Goal: Transaction & Acquisition: Purchase product/service

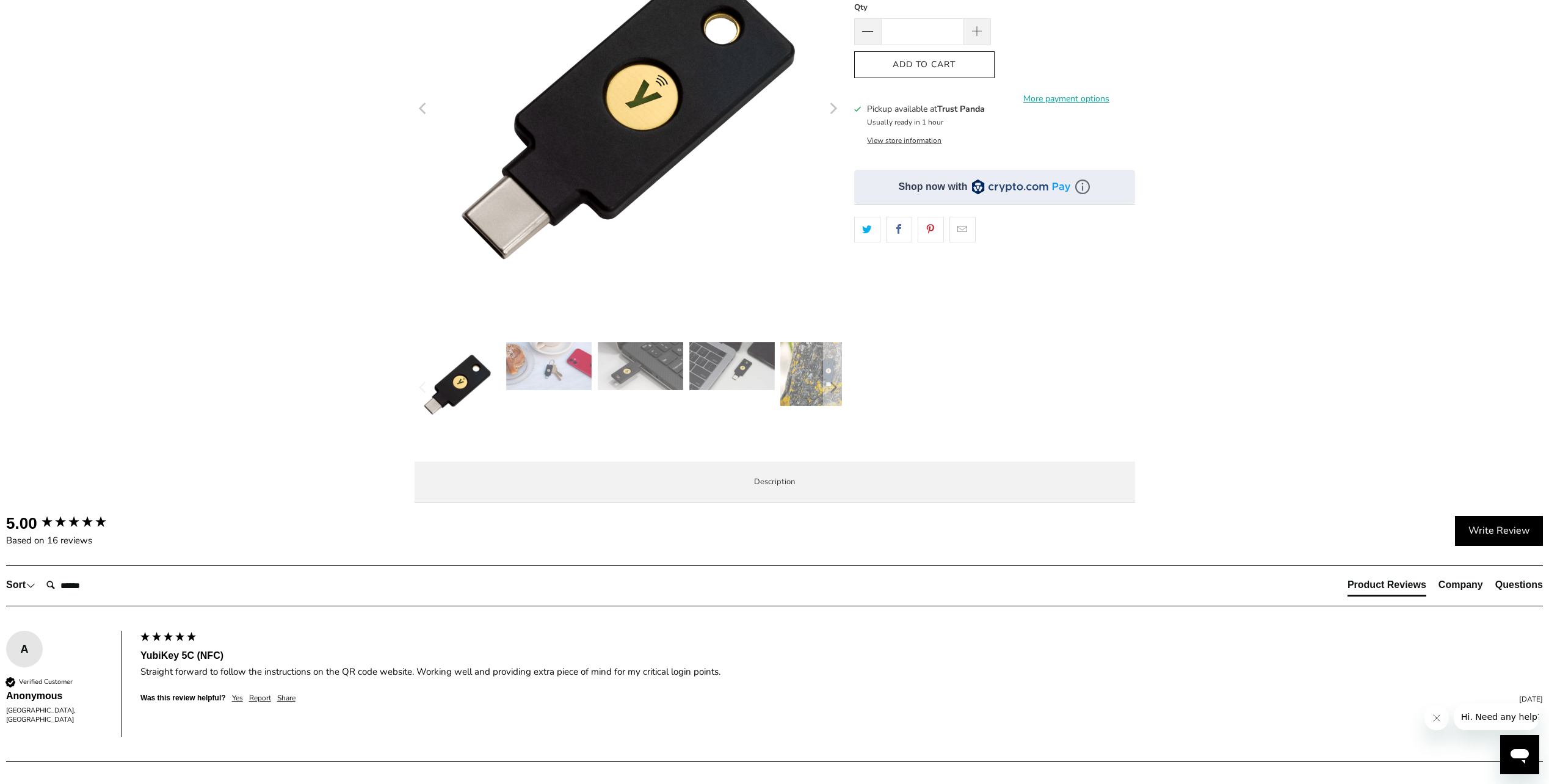
scroll to position [122, 0]
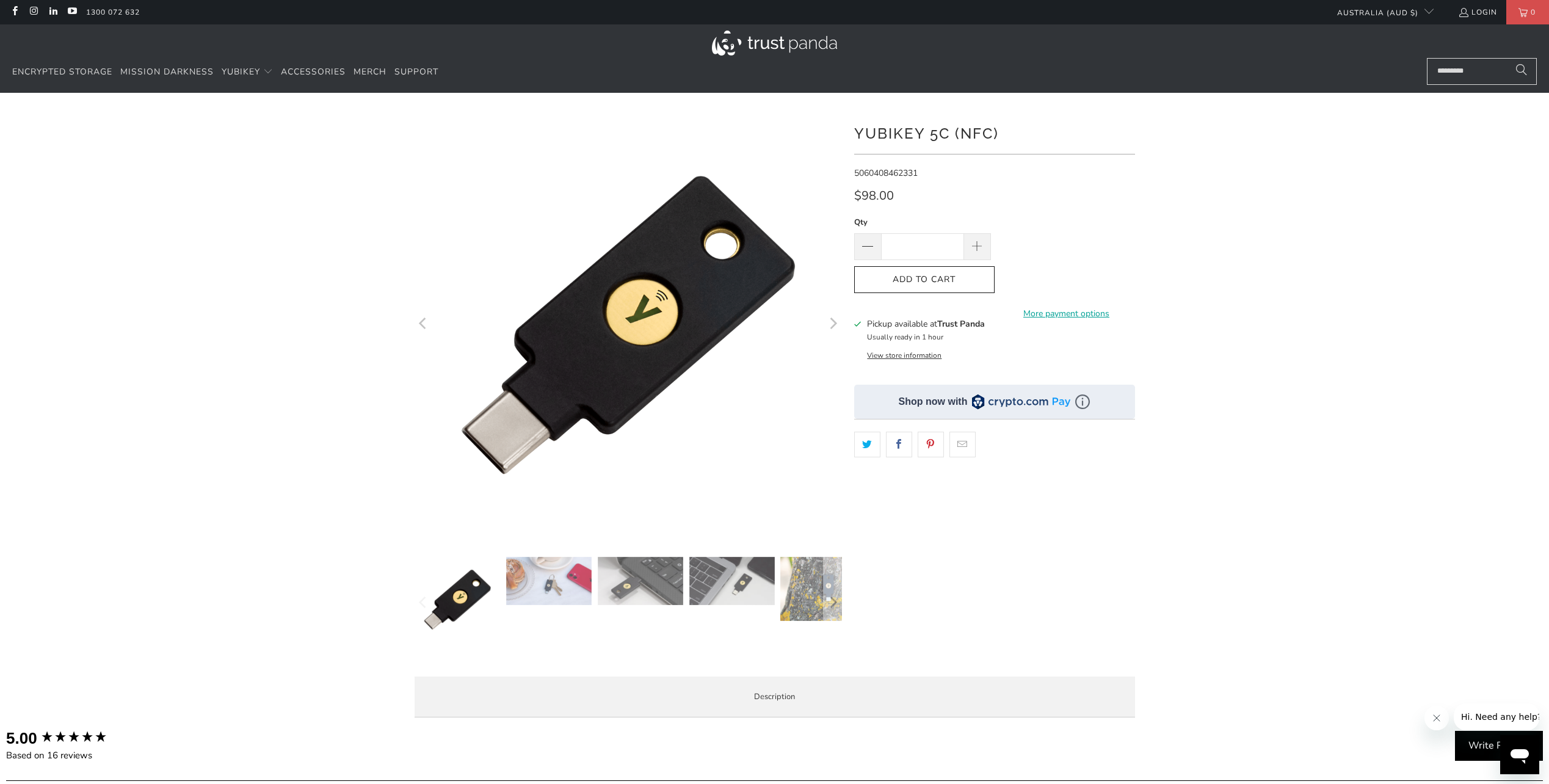
click at [792, 42] on img at bounding box center [775, 43] width 125 height 25
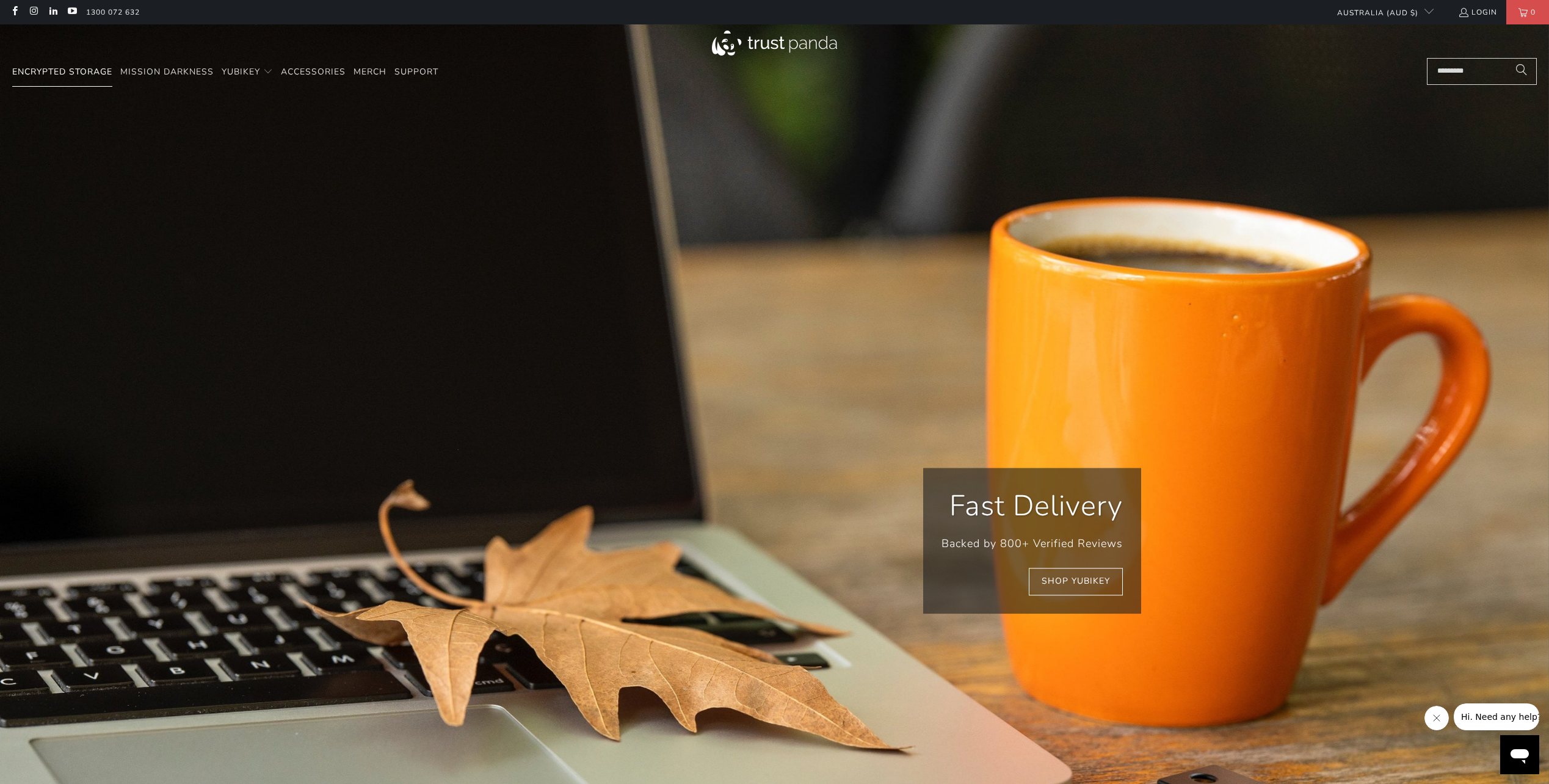
click at [76, 71] on span "Encrypted Storage" at bounding box center [62, 71] width 100 height 11
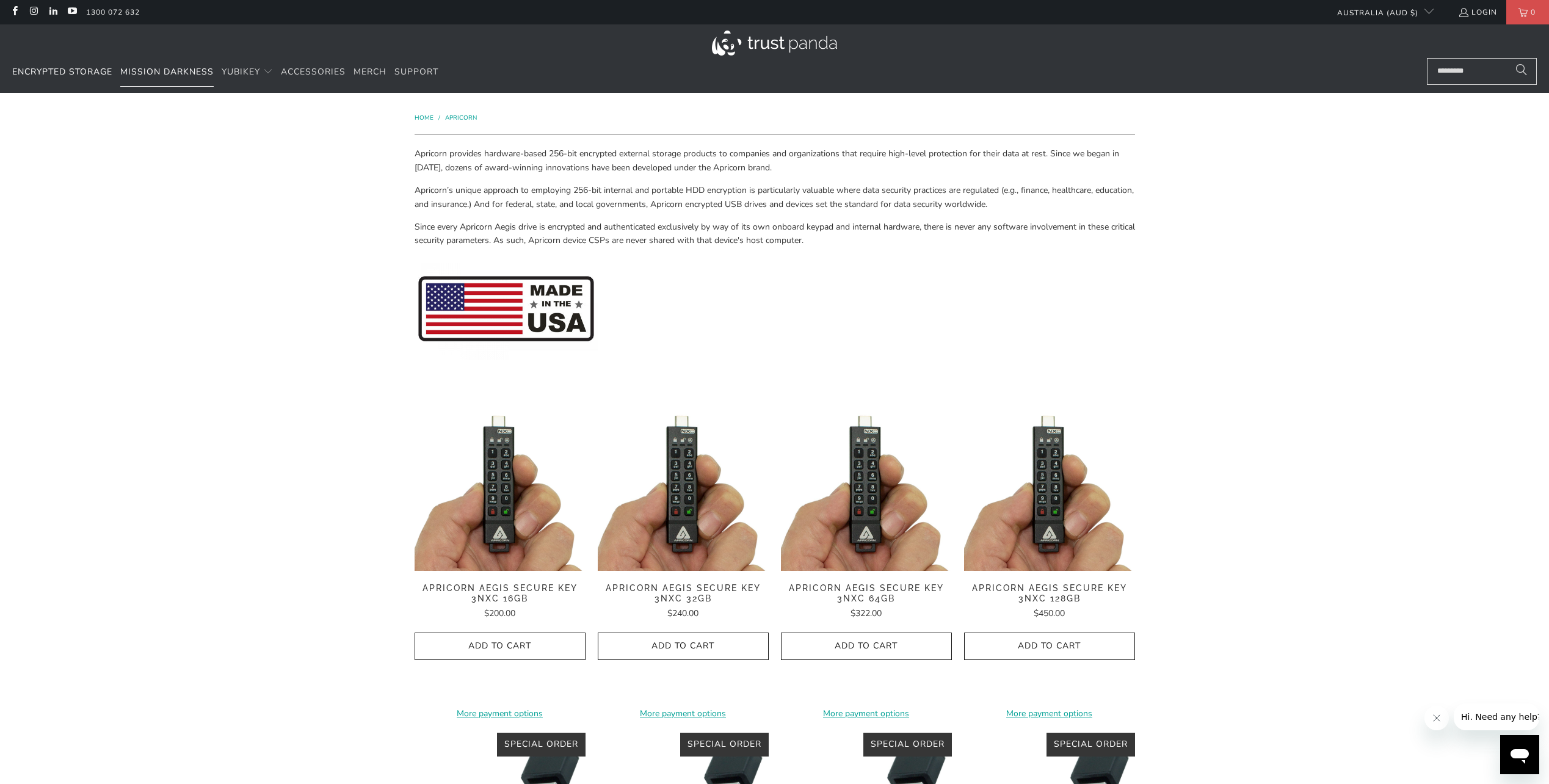
click at [163, 71] on span "Mission Darkness" at bounding box center [167, 71] width 93 height 11
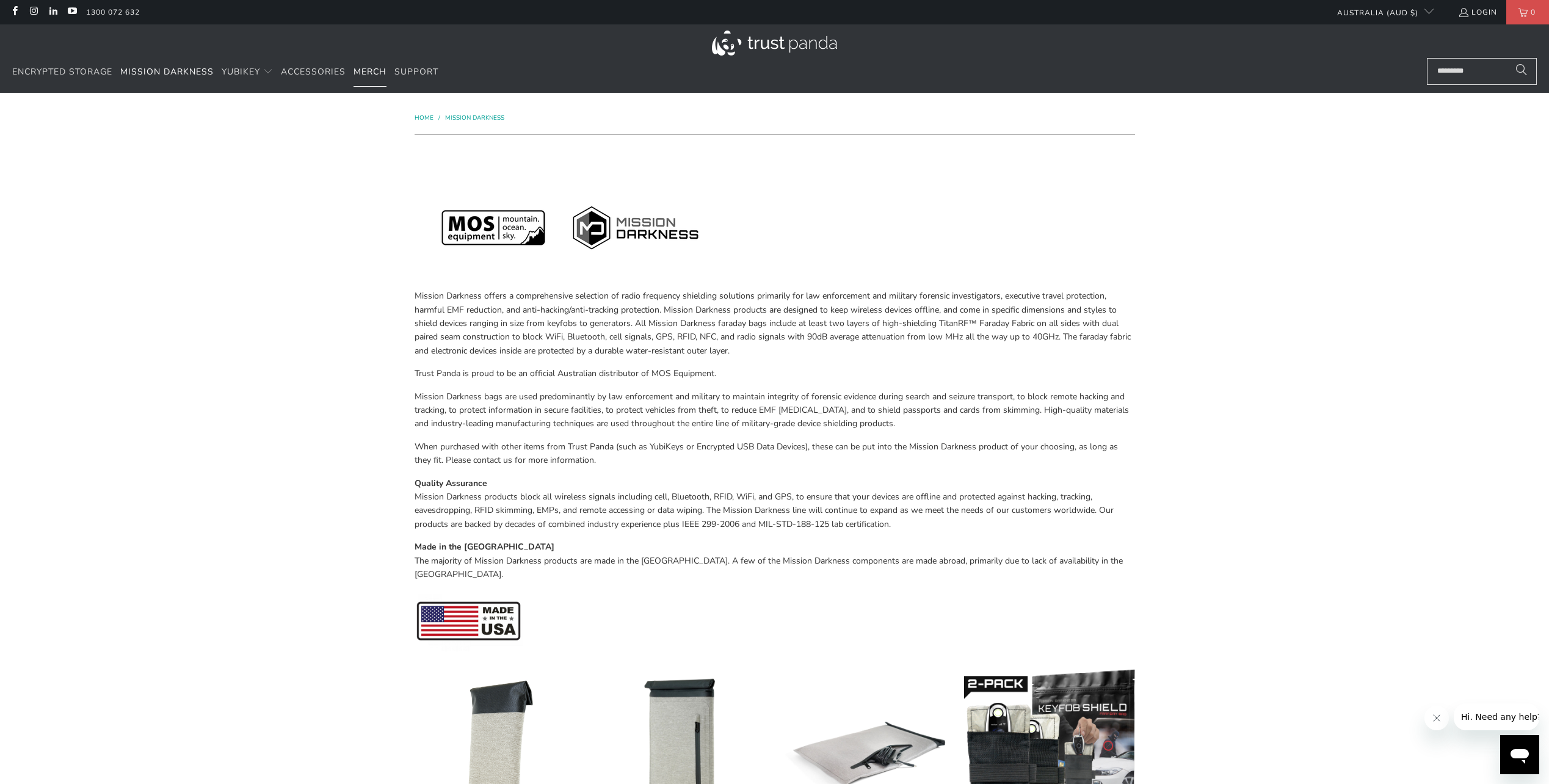
click at [354, 71] on link "Merch" at bounding box center [370, 72] width 33 height 29
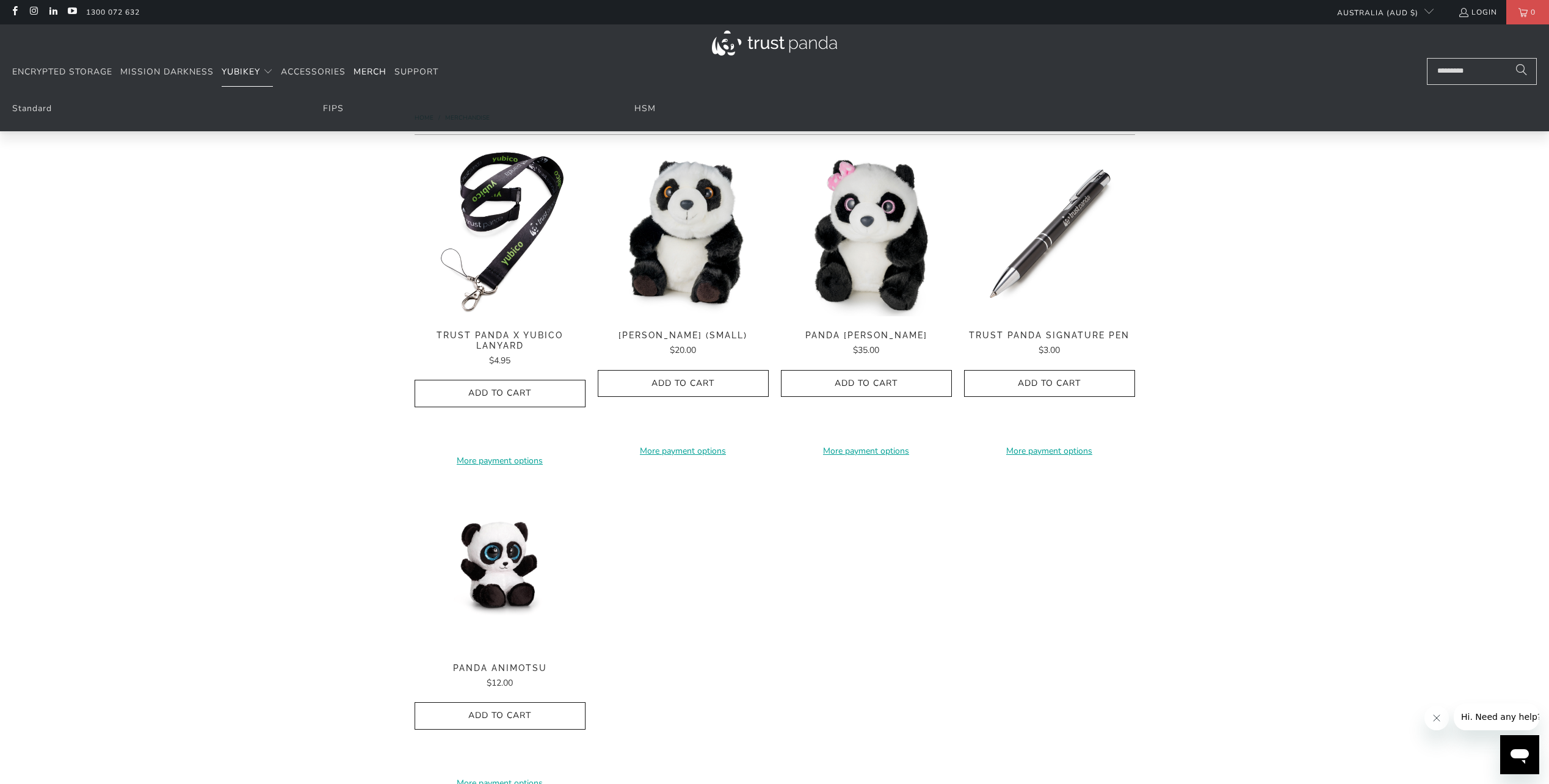
click at [238, 69] on span "YubiKey" at bounding box center [241, 71] width 38 height 11
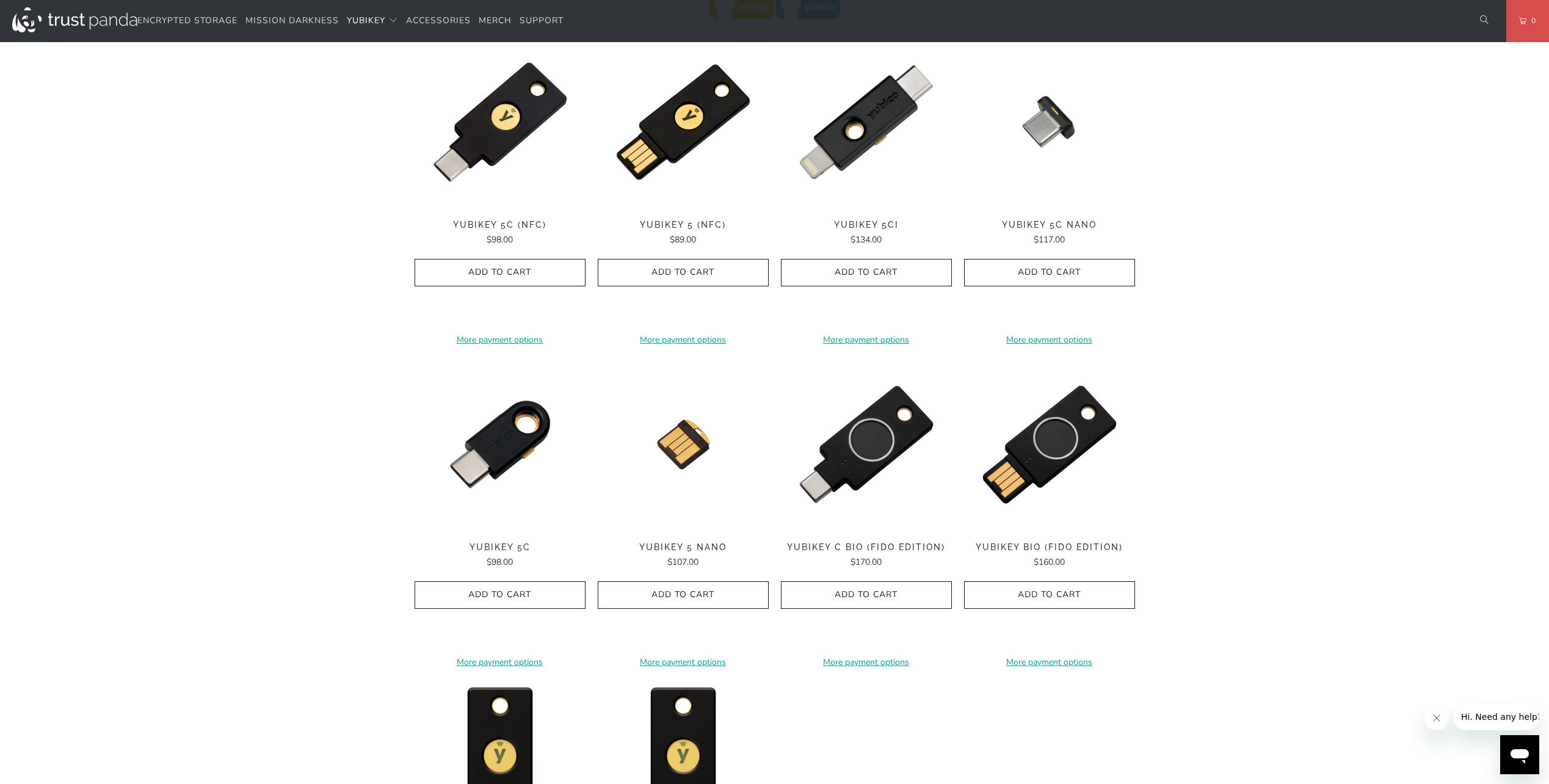
scroll to position [488, 0]
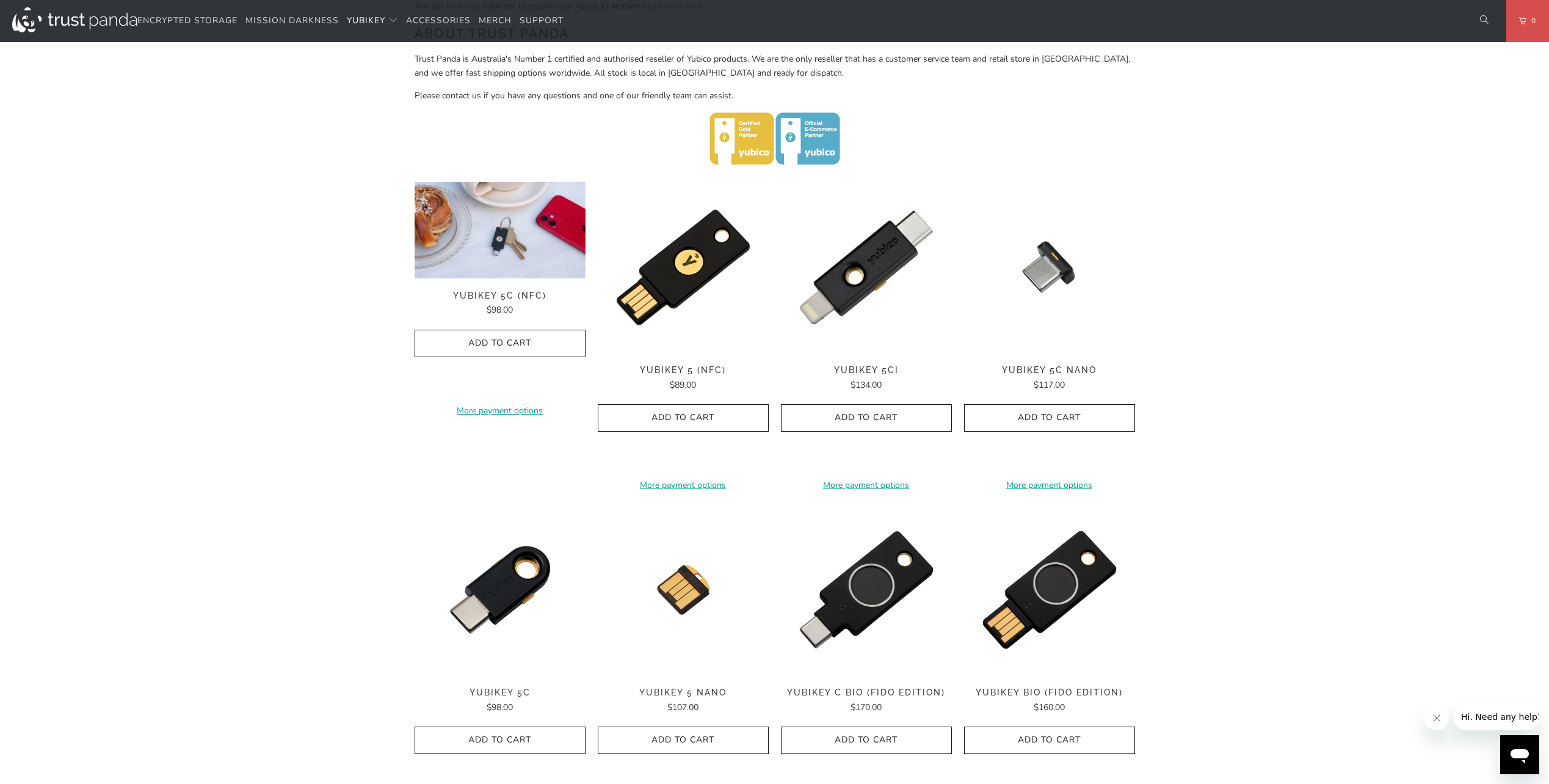
click at [484, 262] on img at bounding box center [500, 230] width 171 height 96
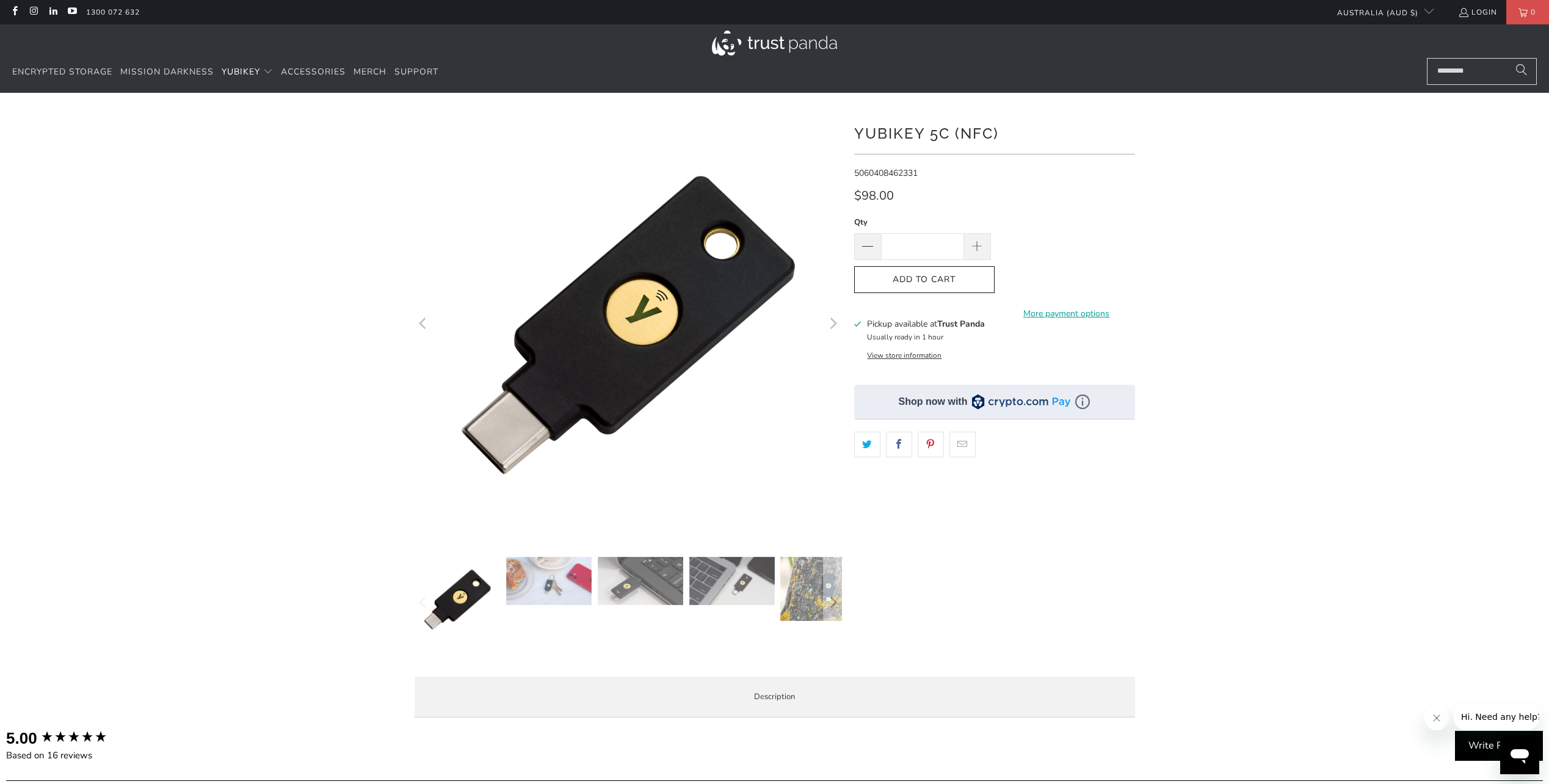
click at [1084, 404] on img at bounding box center [1082, 401] width 15 height 15
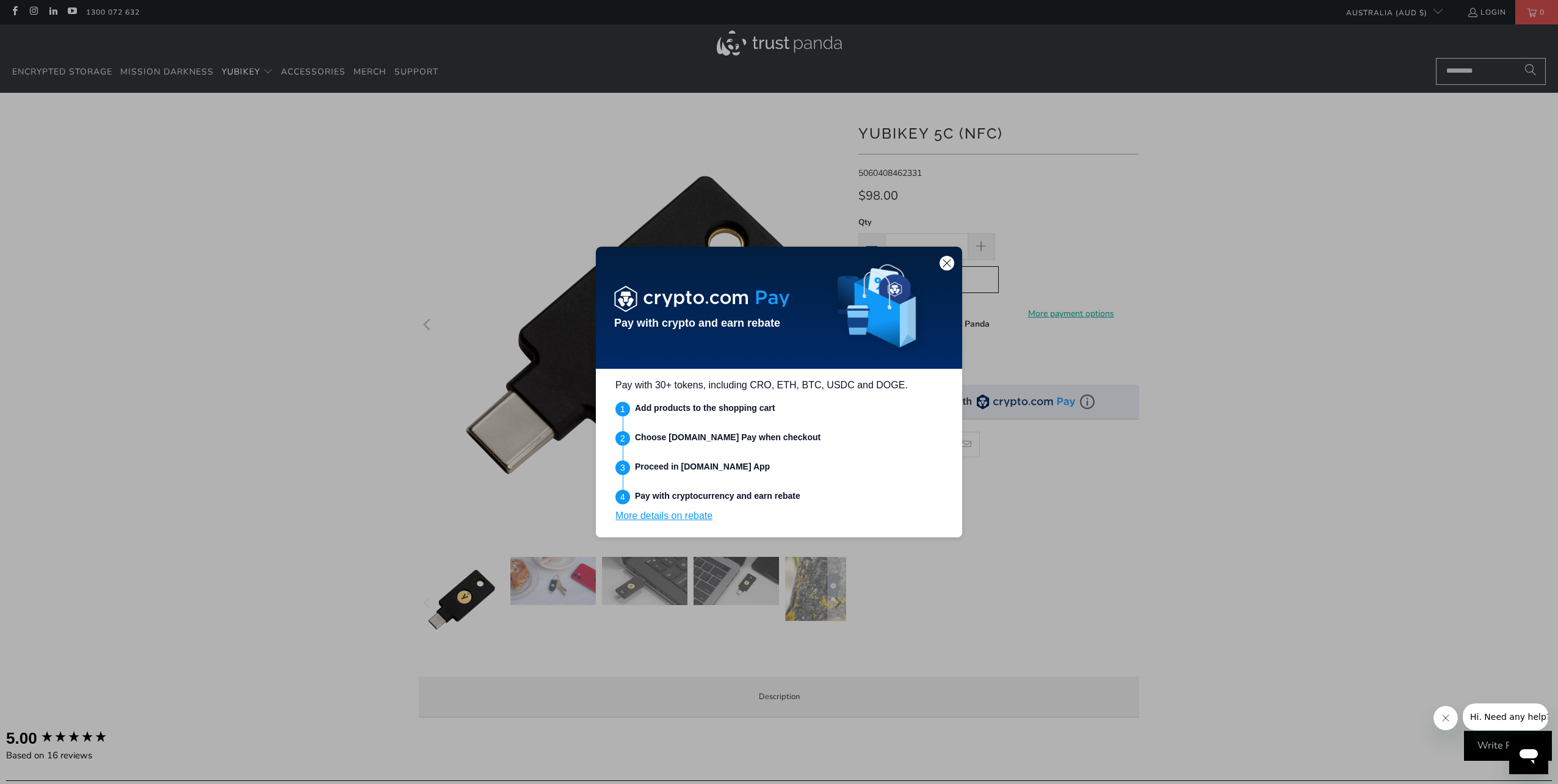
click at [662, 514] on link "More details on rebate" at bounding box center [664, 515] width 97 height 10
click at [943, 269] on div at bounding box center [947, 263] width 15 height 15
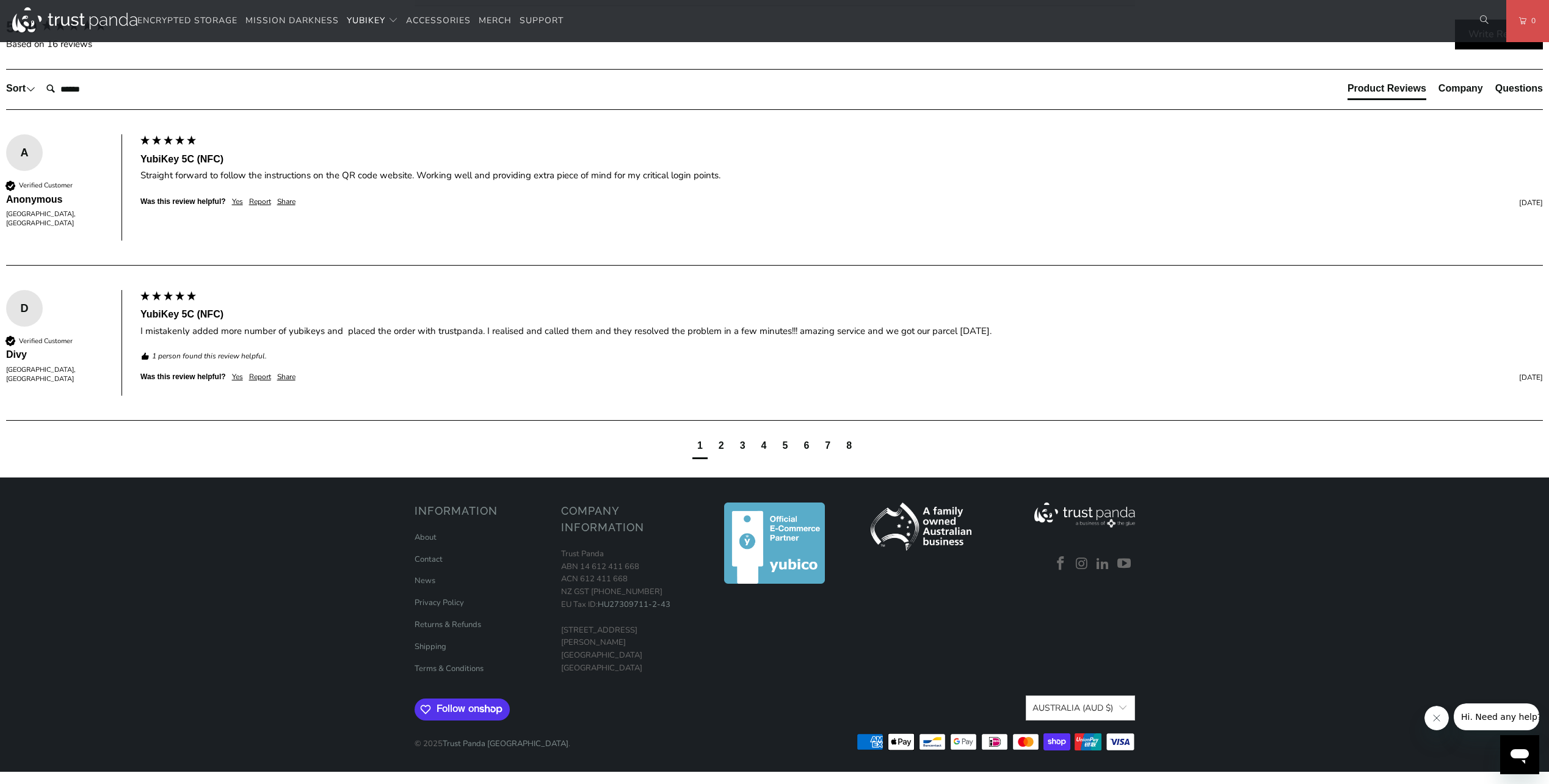
scroll to position [1098, 0]
